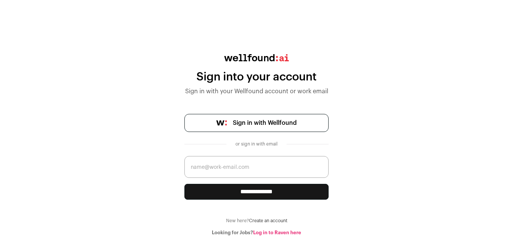
click at [293, 233] on link "Log in to Raven here" at bounding box center [277, 232] width 48 height 5
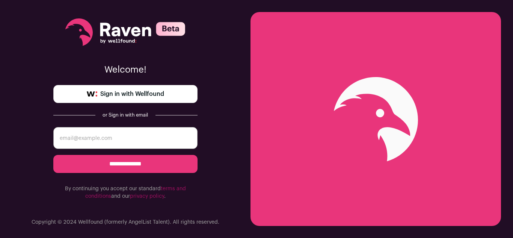
click at [147, 139] on input "email" at bounding box center [125, 138] width 144 height 22
click at [144, 97] on span "Sign in with Wellfound" at bounding box center [132, 93] width 64 height 9
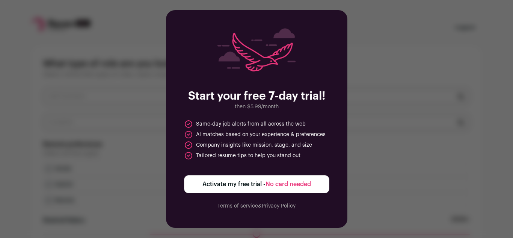
click at [278, 188] on span "Activate my free trial - No card needed" at bounding box center [256, 183] width 108 height 9
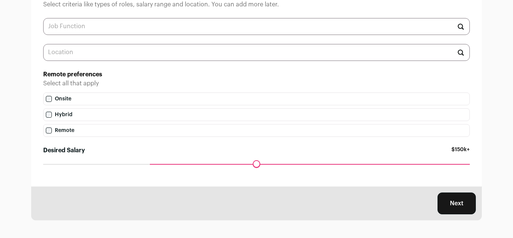
scroll to position [70, 0]
